Goal: Information Seeking & Learning: Check status

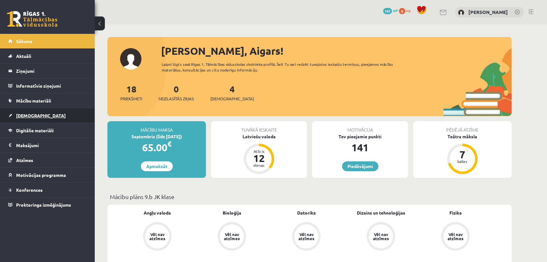
click at [34, 113] on span "[DEMOGRAPHIC_DATA]" at bounding box center [41, 115] width 50 height 6
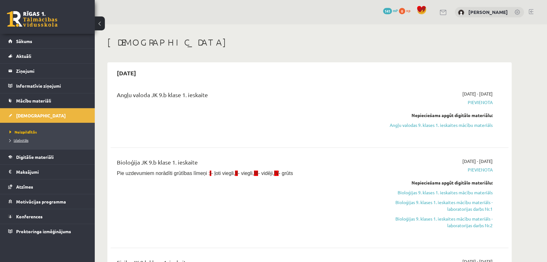
click at [18, 142] on link "Izlabotās" at bounding box center [48, 140] width 79 height 6
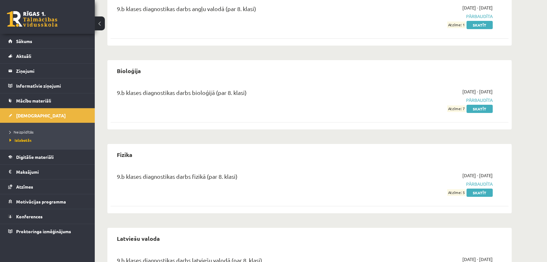
scroll to position [133, 0]
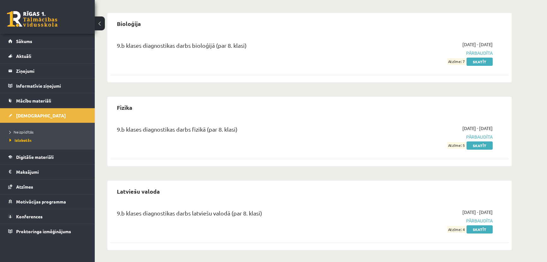
click at [461, 229] on span "Atzīme: 4" at bounding box center [456, 229] width 18 height 7
click at [477, 229] on link "Skatīt" at bounding box center [480, 229] width 26 height 8
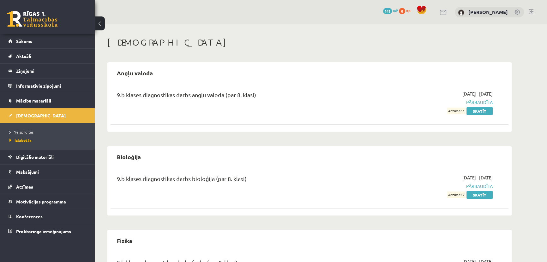
click at [25, 133] on span "Neizpildītās" at bounding box center [21, 131] width 24 height 5
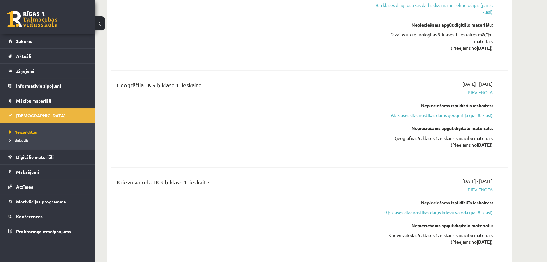
scroll to position [1551, 0]
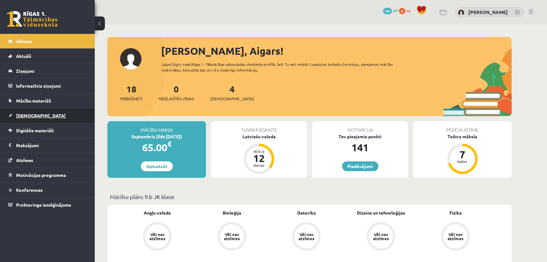
click at [33, 115] on span "[DEMOGRAPHIC_DATA]" at bounding box center [41, 115] width 50 height 6
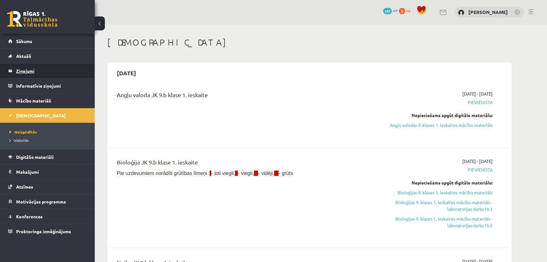
click at [27, 72] on legend "Ziņojumi 0" at bounding box center [51, 71] width 71 height 15
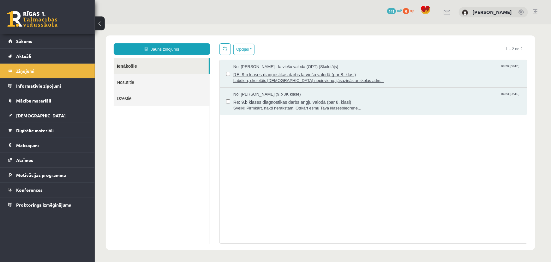
click at [236, 66] on span "No: Laila Jirgensone - latviešu valoda (OPT) (Skolotājs)" at bounding box center [285, 67] width 105 height 6
click at [262, 103] on span "Re: 9.b klases diagnostikas darbs angļu valodā (par 8. klasi)" at bounding box center [377, 101] width 288 height 8
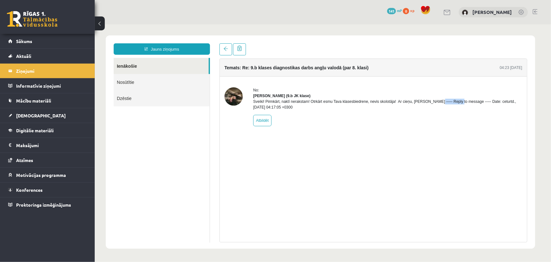
drag, startPoint x: 410, startPoint y: 106, endPoint x: 434, endPoint y: 105, distance: 24.3
click at [434, 105] on div "Sveiki! Pirmkārt, naktī nerakstam! Otrkārt esmu Tava klasesbiedrene, nevis skol…" at bounding box center [387, 103] width 269 height 11
copy div "Signe Osvalde"
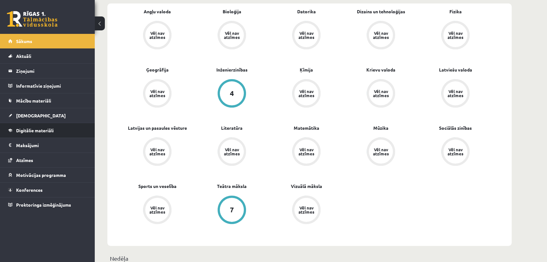
scroll to position [230, 0]
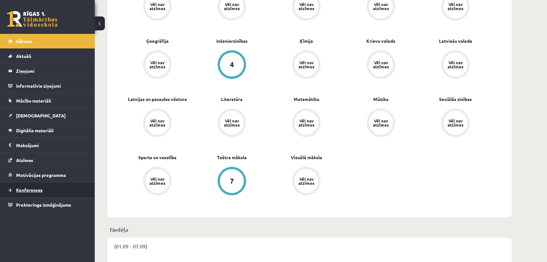
click at [32, 189] on span "Konferences" at bounding box center [29, 190] width 27 height 6
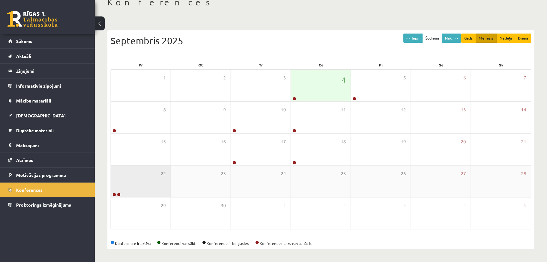
scroll to position [40, 0]
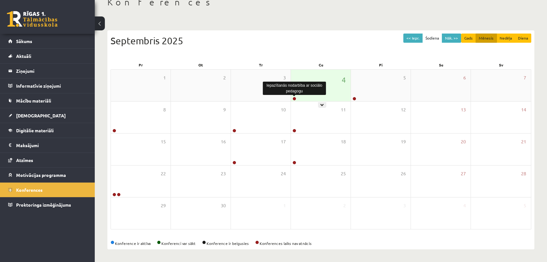
click at [294, 98] on link at bounding box center [295, 99] width 4 height 4
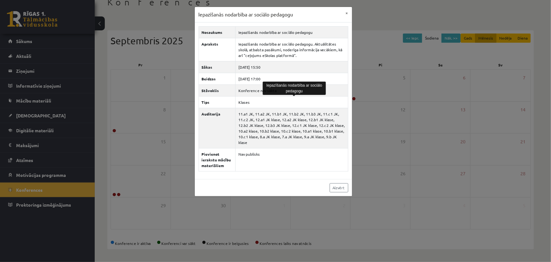
click at [126, 126] on div "Iepazīšanās nodarbība ar sociālo pedagogu × Nosaukums Iepazīšanās nodarbība ar …" at bounding box center [275, 131] width 551 height 262
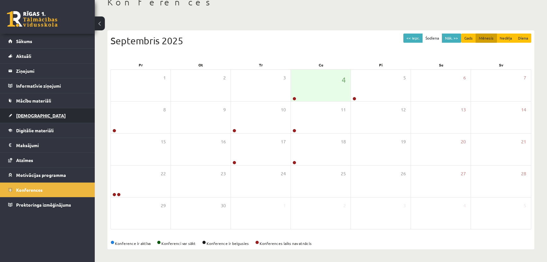
click at [30, 119] on link "[DEMOGRAPHIC_DATA]" at bounding box center [47, 115] width 79 height 15
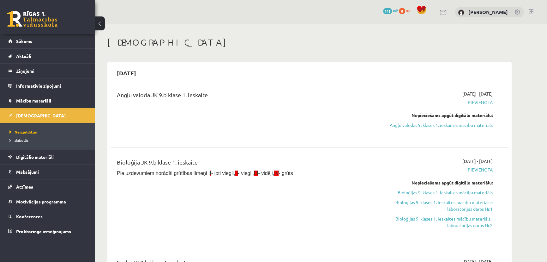
scroll to position [172, 0]
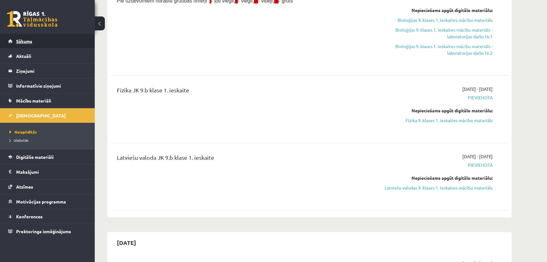
click at [42, 39] on link "Sākums" at bounding box center [47, 41] width 79 height 15
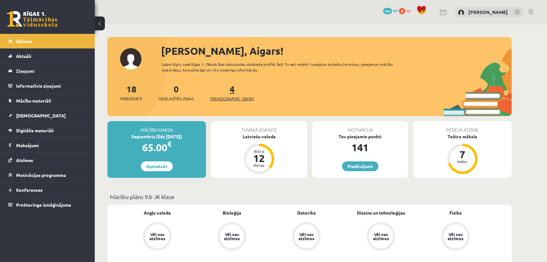
click at [224, 92] on link "4 Ieskaites" at bounding box center [232, 92] width 44 height 19
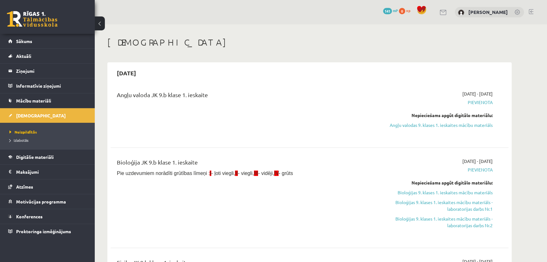
drag, startPoint x: 141, startPoint y: 76, endPoint x: 164, endPoint y: 71, distance: 23.2
click at [160, 71] on div "2025-09-15" at bounding box center [310, 72] width 398 height 15
click at [228, 86] on div "Angļu valoda JK 9.b klase 1. ieskaite 2025-09-01 - 2025-09-15 Pievienota Nepiec…" at bounding box center [310, 113] width 398 height 59
click at [392, 10] on span "141" at bounding box center [387, 11] width 9 height 6
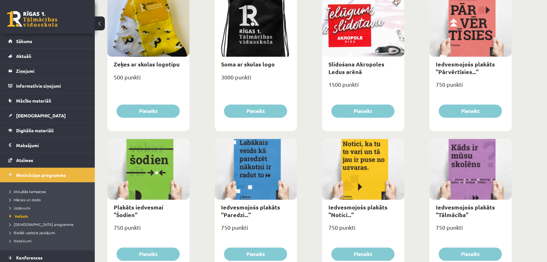
scroll to position [336, 0]
